Goal: Task Accomplishment & Management: Manage account settings

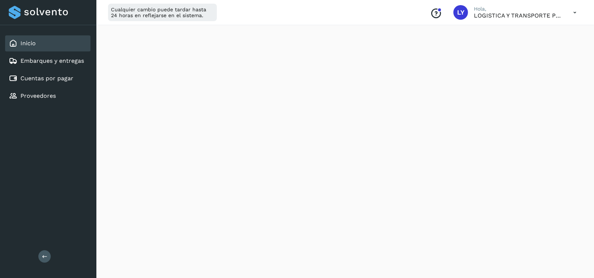
scroll to position [109, 0]
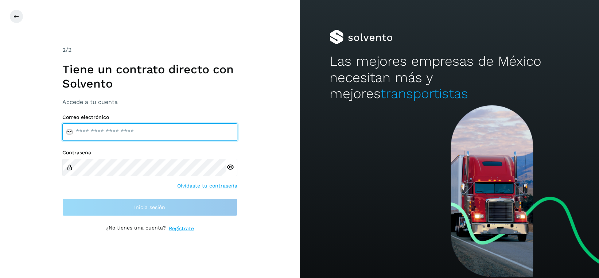
click at [160, 135] on input "email" at bounding box center [149, 132] width 175 height 18
type input "**********"
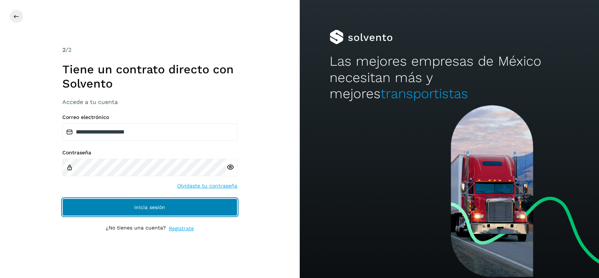
drag, startPoint x: 167, startPoint y: 211, endPoint x: 169, endPoint y: 208, distance: 3.8
click at [167, 211] on button "Inicia sesión" at bounding box center [149, 207] width 175 height 18
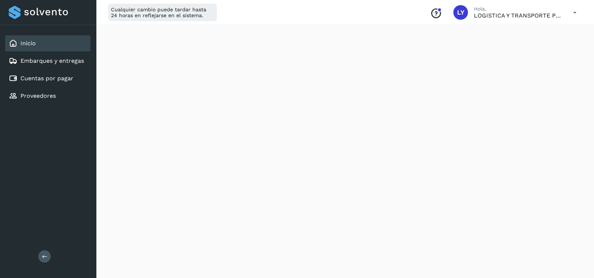
scroll to position [146, 0]
